Goal: Task Accomplishment & Management: Manage account settings

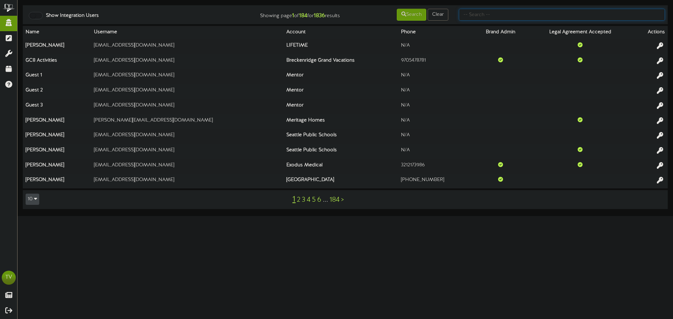
click at [467, 18] on input "text" at bounding box center [562, 15] width 206 height 12
type input "gentry"
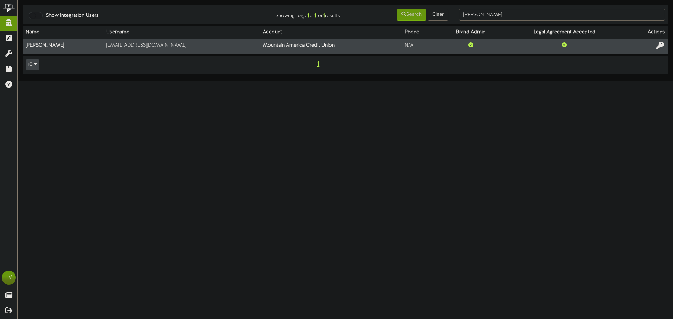
click at [656, 42] on button at bounding box center [660, 46] width 12 height 11
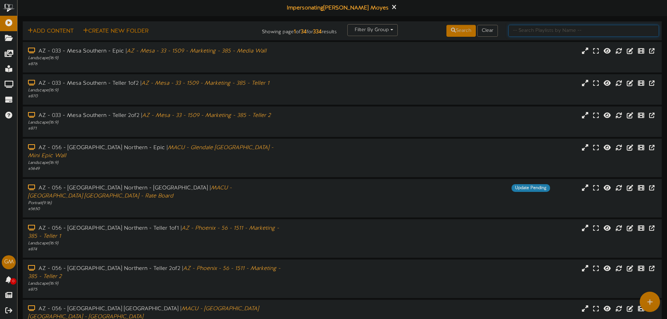
click at [526, 30] on input "text" at bounding box center [584, 31] width 151 height 12
type input "[PERSON_NAME]"
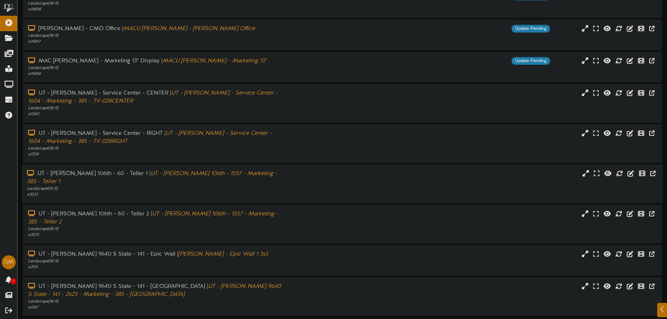
scroll to position [64, 0]
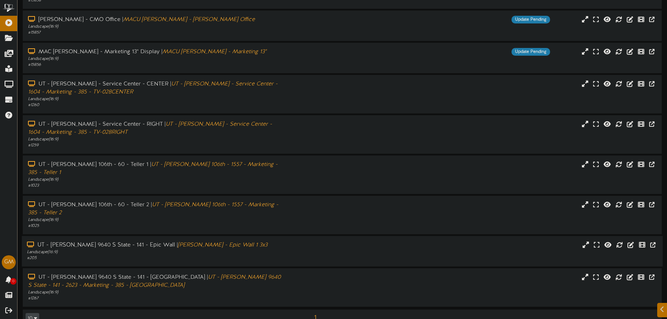
click at [126, 255] on div "# 205" at bounding box center [155, 258] width 257 height 6
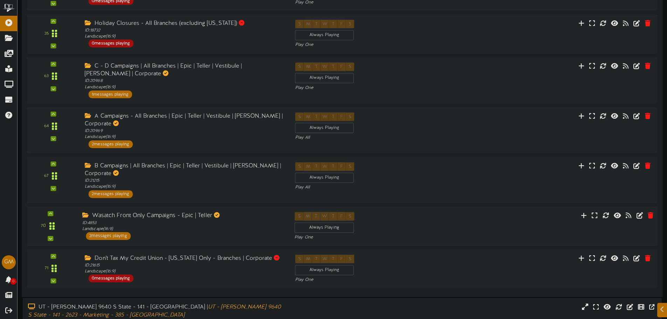
scroll to position [558, 0]
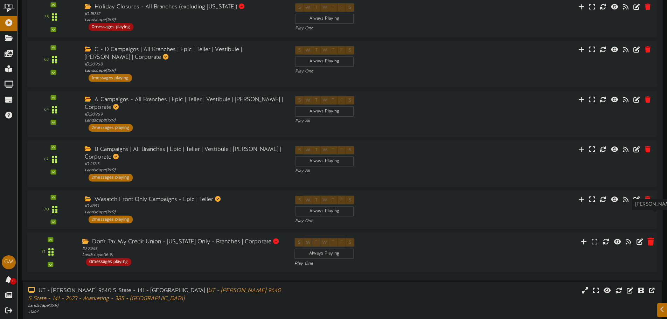
click at [648, 238] on icon at bounding box center [651, 242] width 7 height 8
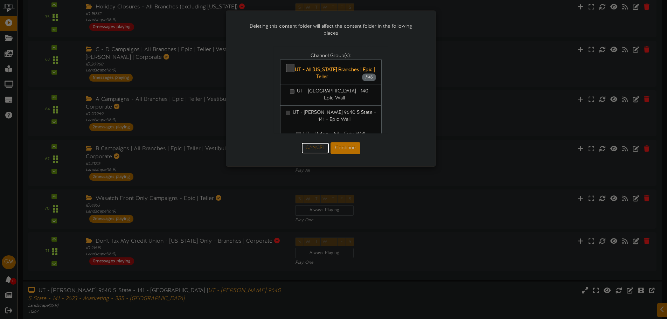
click at [317, 147] on button "Cancel" at bounding box center [316, 148] width 28 height 11
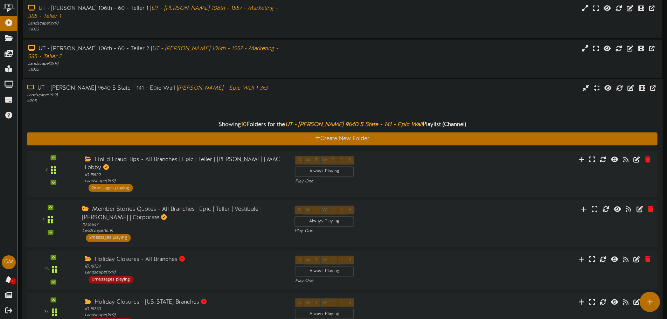
scroll to position [207, 0]
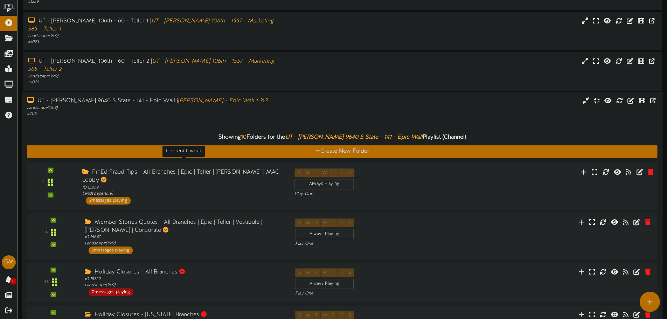
click at [131, 185] on div "ID: 15829 Landscape ( 16:9 )" at bounding box center [183, 191] width 202 height 12
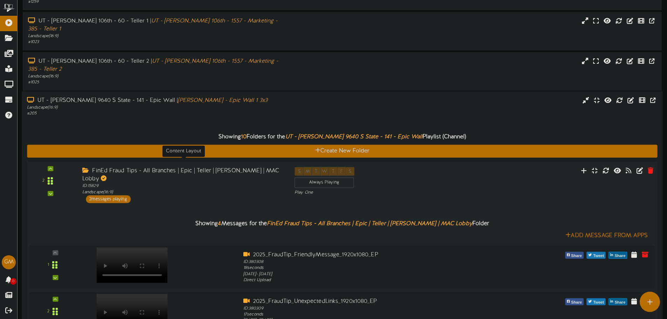
click at [176, 183] on div "ID: 15829 Landscape ( 16:9 )" at bounding box center [183, 189] width 202 height 12
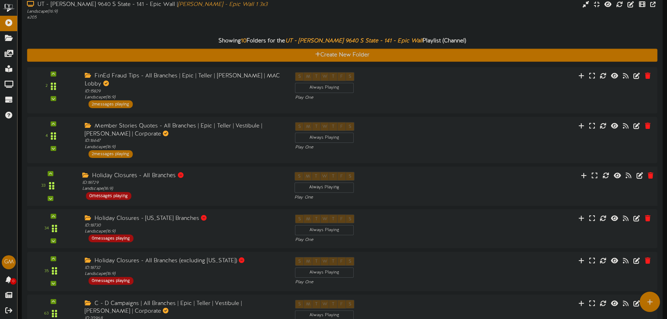
scroll to position [277, 0]
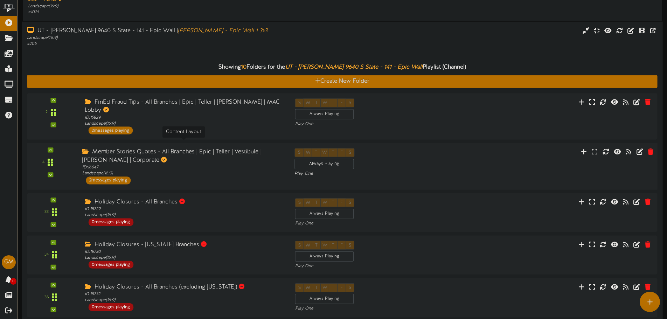
click at [119, 164] on div "ID: 16647 Landscape ( 16:9 )" at bounding box center [183, 170] width 202 height 12
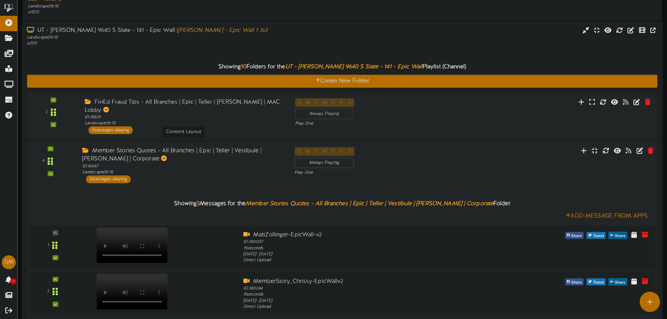
click at [130, 163] on div "ID: 16647 Landscape ( 16:9 )" at bounding box center [183, 169] width 202 height 12
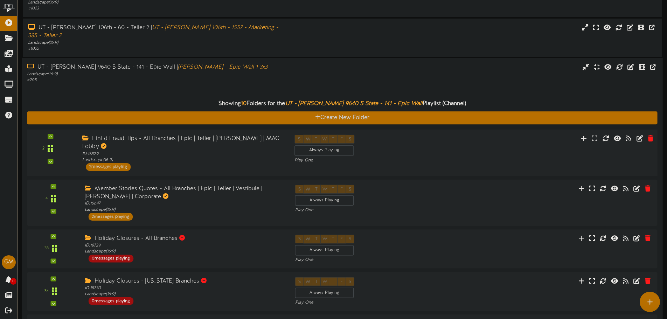
scroll to position [207, 0]
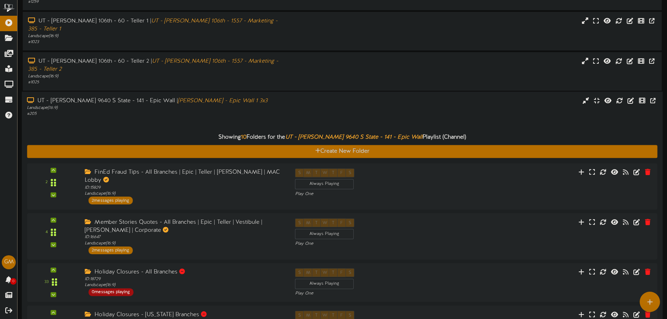
click at [188, 111] on div "# 205" at bounding box center [155, 114] width 257 height 6
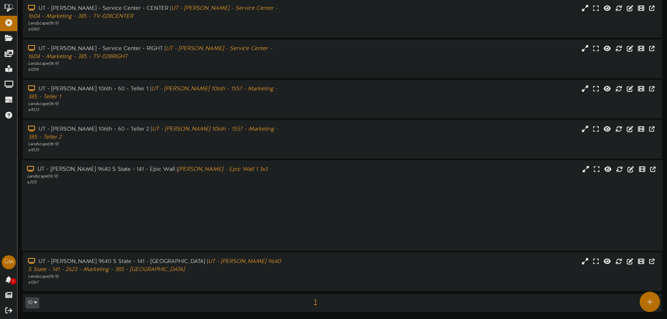
scroll to position [64, 0]
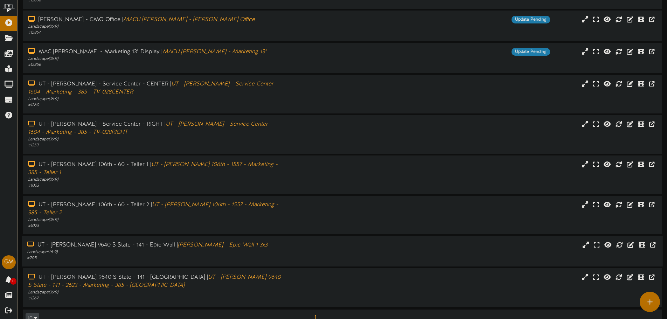
click at [178, 242] on icon "[PERSON_NAME] - Epic Wall 1 3x3" at bounding box center [223, 245] width 90 height 6
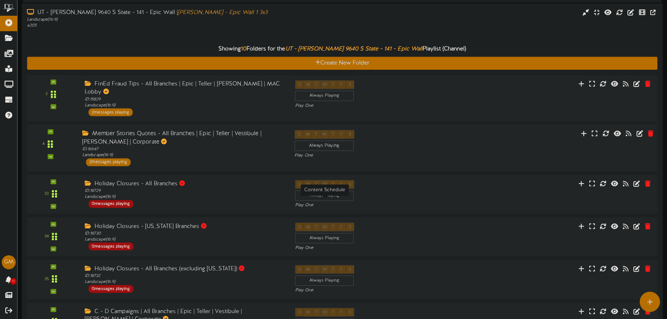
scroll to position [283, 0]
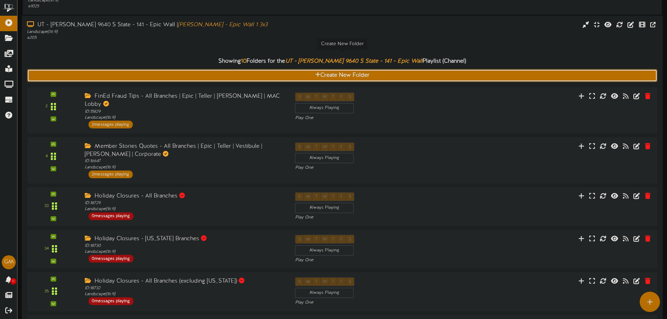
click at [318, 72] on icon at bounding box center [317, 75] width 5 height 6
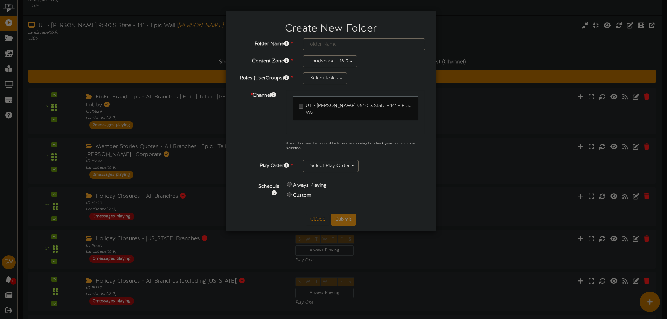
click at [267, 141] on div "* Channel UT - [PERSON_NAME] 9640 S State - 141 - Epic Wall if you don't see th…" at bounding box center [331, 122] width 199 height 65
click at [324, 160] on button "Select Play Order" at bounding box center [331, 166] width 56 height 12
click at [273, 144] on div "* Channel UT - [PERSON_NAME] 9640 S State - 141 - Epic Wall if you don't see th…" at bounding box center [331, 122] width 199 height 65
click at [318, 46] on input "text" at bounding box center [364, 44] width 122 height 12
click at [312, 214] on button "Close" at bounding box center [317, 219] width 23 height 11
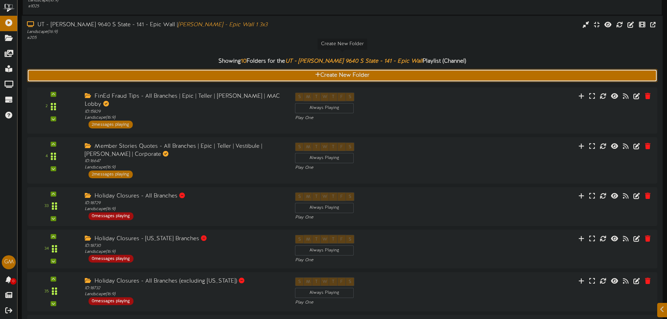
click at [304, 69] on button "Create New Folder" at bounding box center [342, 75] width 631 height 13
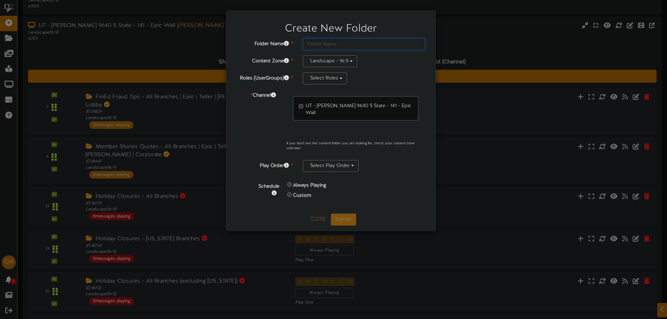
click at [332, 47] on input "text" at bounding box center [364, 44] width 122 height 12
click at [336, 43] on input "23 Townhall ext" at bounding box center [364, 44] width 122 height 12
type input "23 Townhall TEST"
click at [310, 79] on button "Select Roles" at bounding box center [325, 79] width 44 height 12
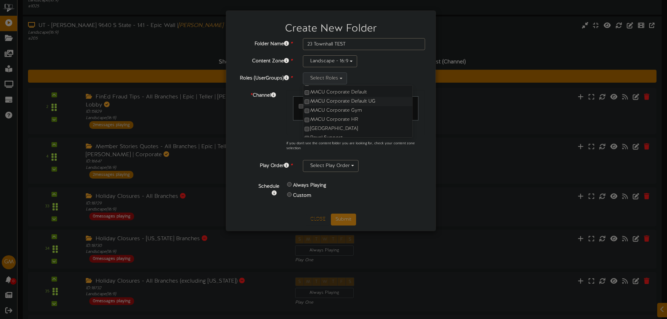
scroll to position [55, 0]
click at [310, 128] on label "Revel Support" at bounding box center [357, 130] width 109 height 9
click at [289, 119] on div "UT - [PERSON_NAME] 9640 S State - 141 - Epic Wall" at bounding box center [356, 112] width 139 height 44
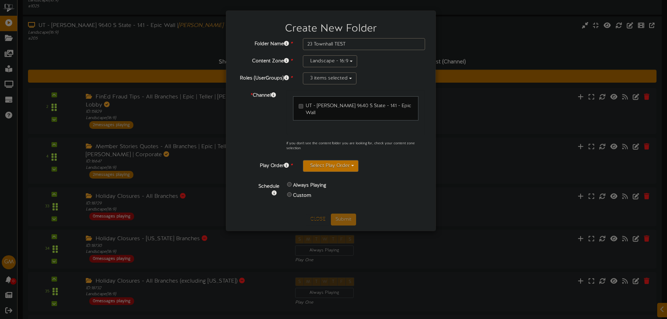
click at [320, 160] on button "Select Play Order" at bounding box center [331, 166] width 56 height 12
click at [321, 187] on label "Play All" at bounding box center [357, 191] width 109 height 9
click at [261, 109] on div "* Channel UT - [PERSON_NAME] 9640 S State - 141 - Epic Wall if you don't see th…" at bounding box center [331, 122] width 199 height 65
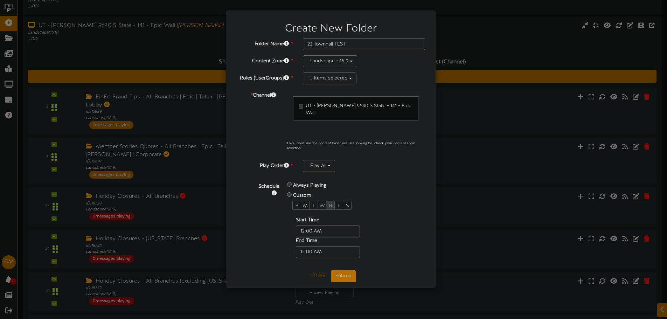
click at [331, 204] on span "R" at bounding box center [330, 206] width 3 height 5
drag, startPoint x: 304, startPoint y: 221, endPoint x: 297, endPoint y: 223, distance: 7.7
click at [297, 226] on input "text" at bounding box center [328, 232] width 64 height 12
type input "08:05 AM"
click at [273, 213] on div "Schedule Always Playing Custom S M T W R F S Start Time End Time" at bounding box center [339, 219] width 183 height 77
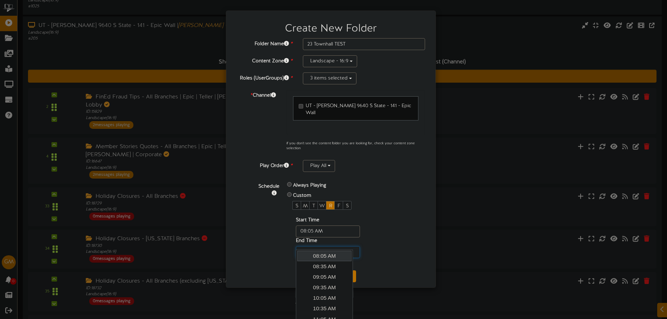
drag, startPoint x: 325, startPoint y: 245, endPoint x: 314, endPoint y: 245, distance: 10.9
click at [314, 246] on input "text" at bounding box center [328, 252] width 64 height 12
click at [329, 274] on link "09:05 AM" at bounding box center [324, 277] width 54 height 11
type input "09:05 AM"
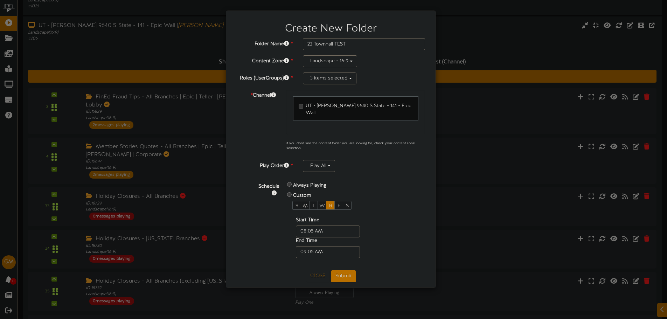
click at [384, 230] on div "Start Time End Time" at bounding box center [340, 237] width 94 height 41
click at [329, 246] on input "text" at bounding box center [328, 252] width 64 height 12
click at [370, 248] on div "Start Time End Time" at bounding box center [340, 237] width 94 height 41
click at [339, 270] on button "Submit" at bounding box center [343, 276] width 25 height 12
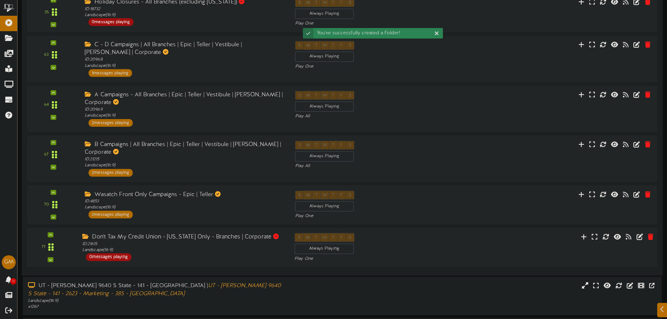
scroll to position [564, 0]
